Goal: Transaction & Acquisition: Purchase product/service

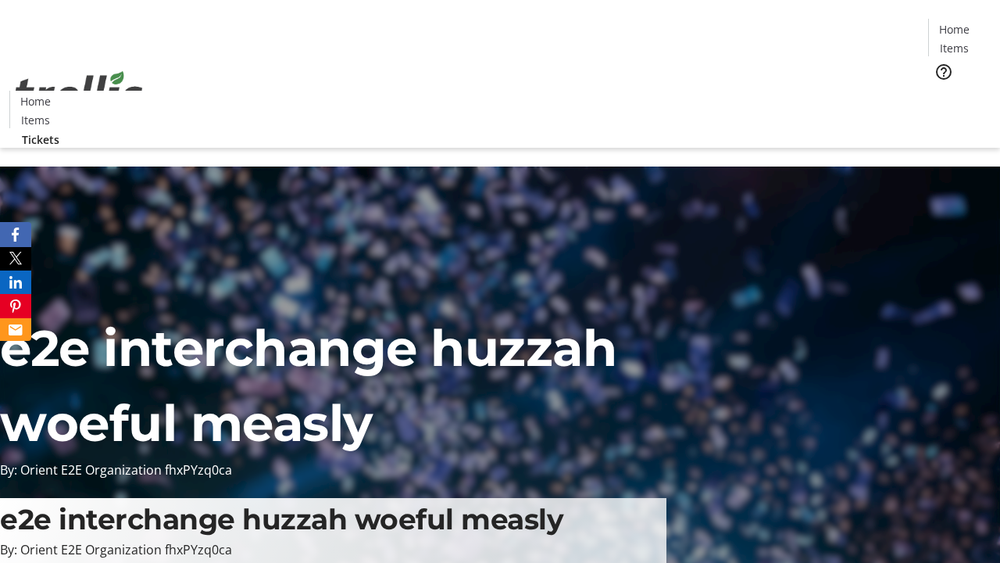
click at [941, 91] on span "Tickets" at bounding box center [960, 99] width 38 height 16
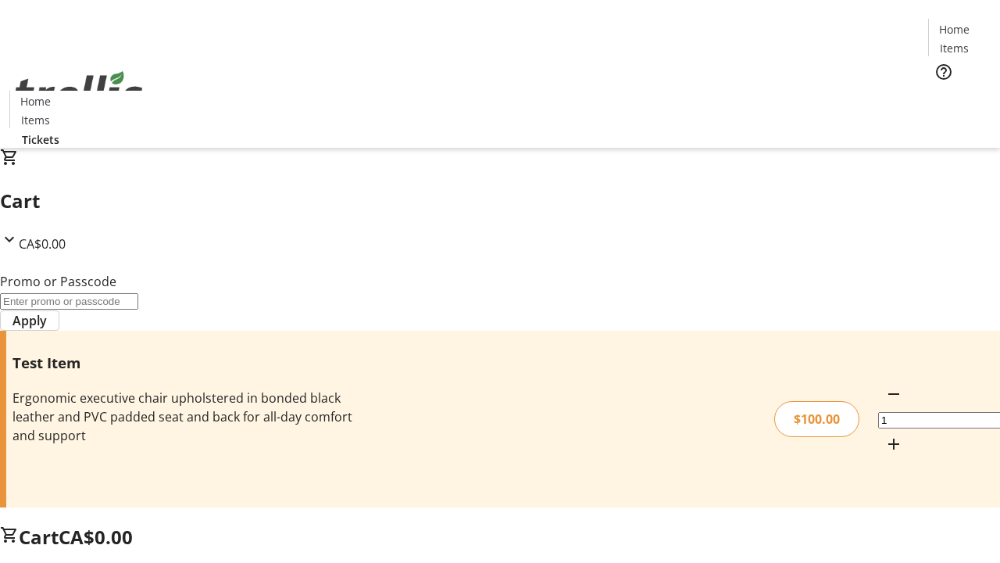
type input "PERCENT"
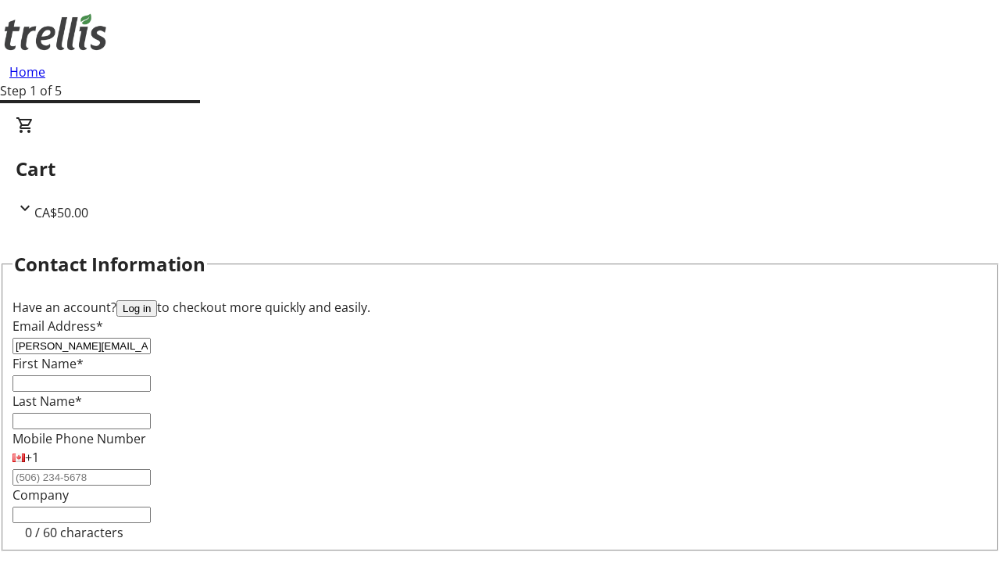
type input "[PERSON_NAME][EMAIL_ADDRESS][DOMAIN_NAME]"
type input "[PERSON_NAME]"
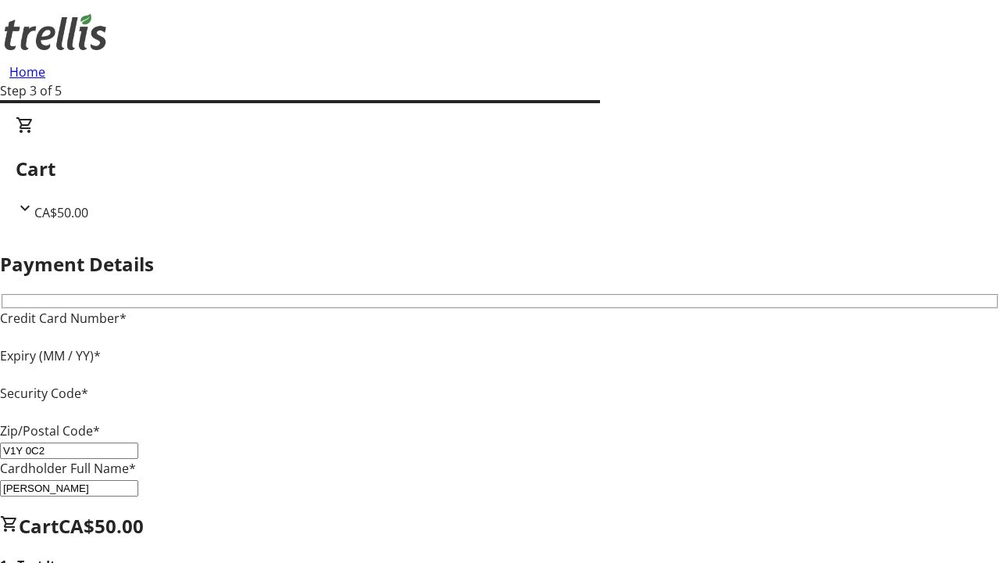
type input "V1Y 0C2"
